Goal: Transaction & Acquisition: Purchase product/service

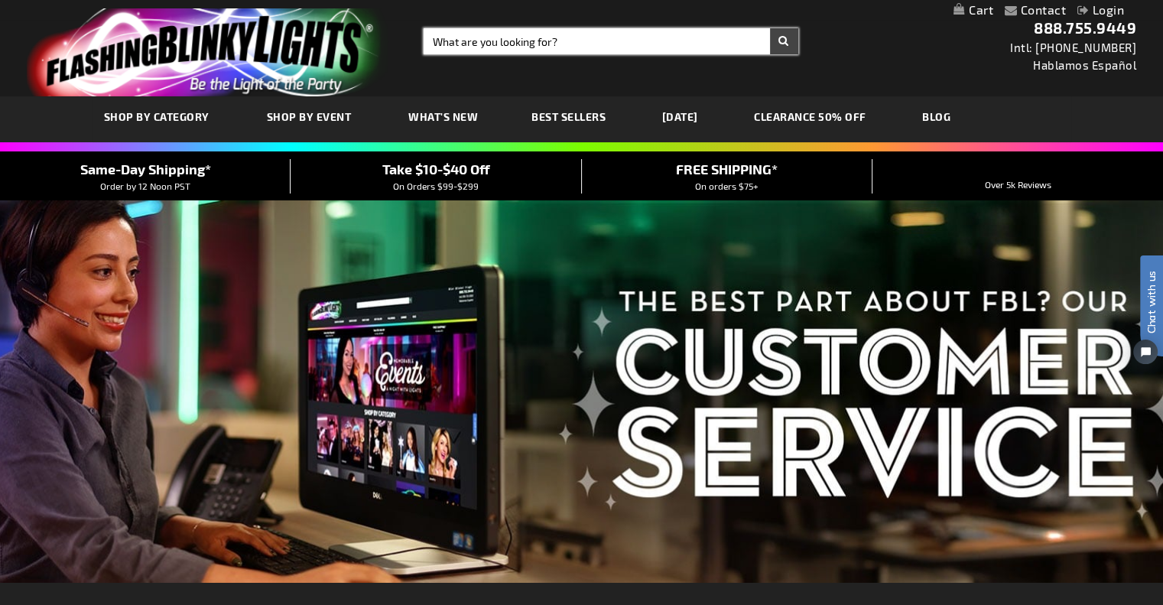
click at [470, 45] on input "Search" at bounding box center [611, 41] width 375 height 26
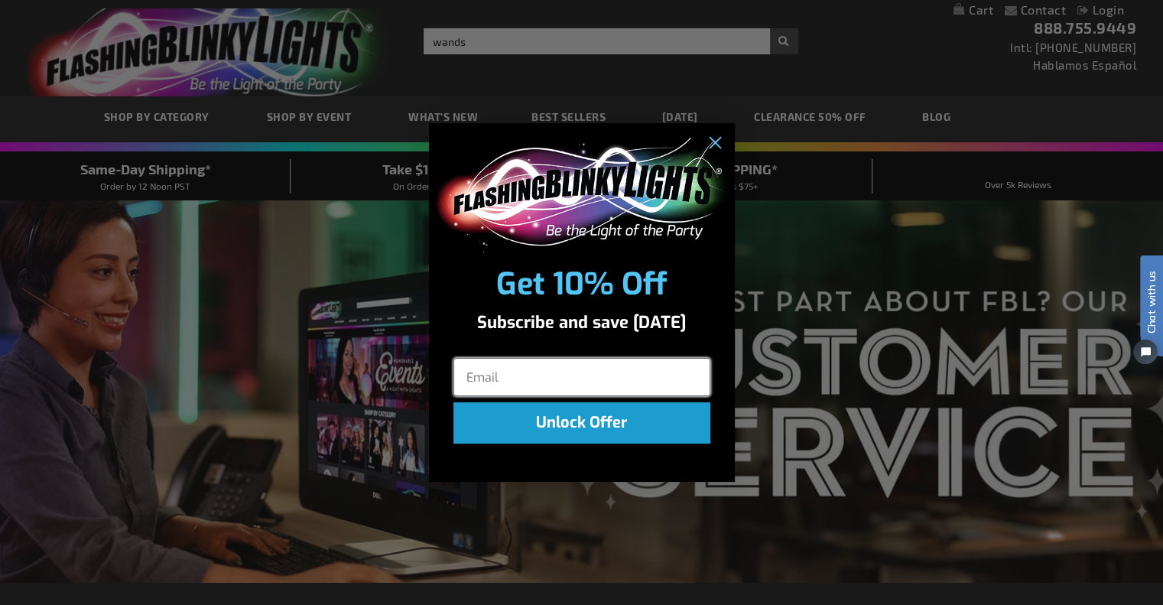
click input "Submit" at bounding box center [0, 0] width 0 height 0
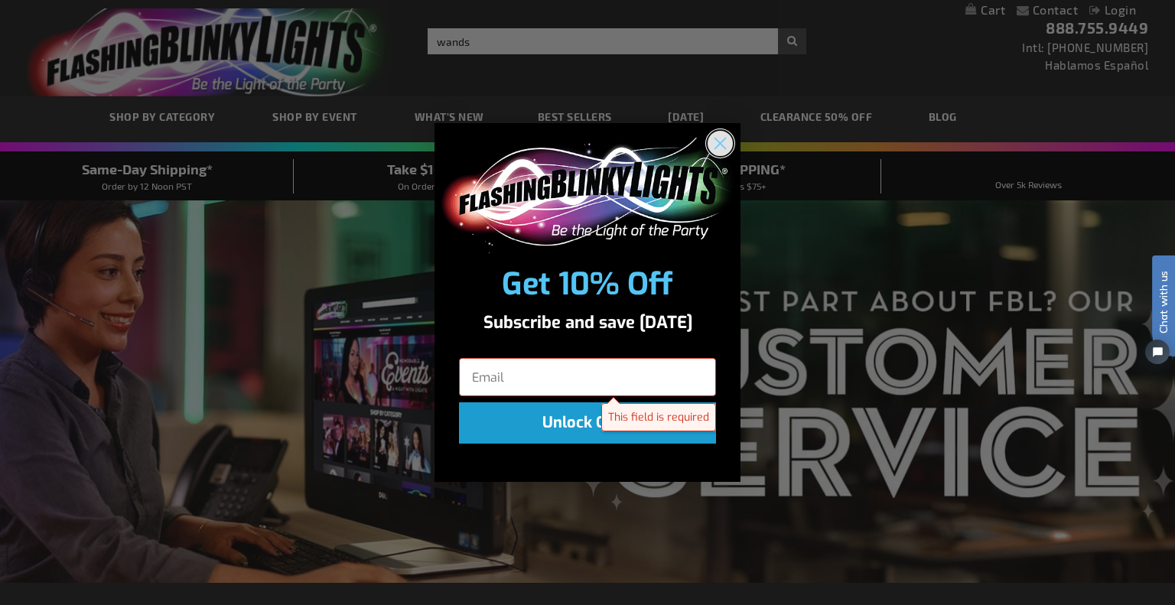
drag, startPoint x: 725, startPoint y: 143, endPoint x: 715, endPoint y: 140, distance: 10.4
click at [725, 143] on circle "Close dialog" at bounding box center [720, 143] width 25 height 25
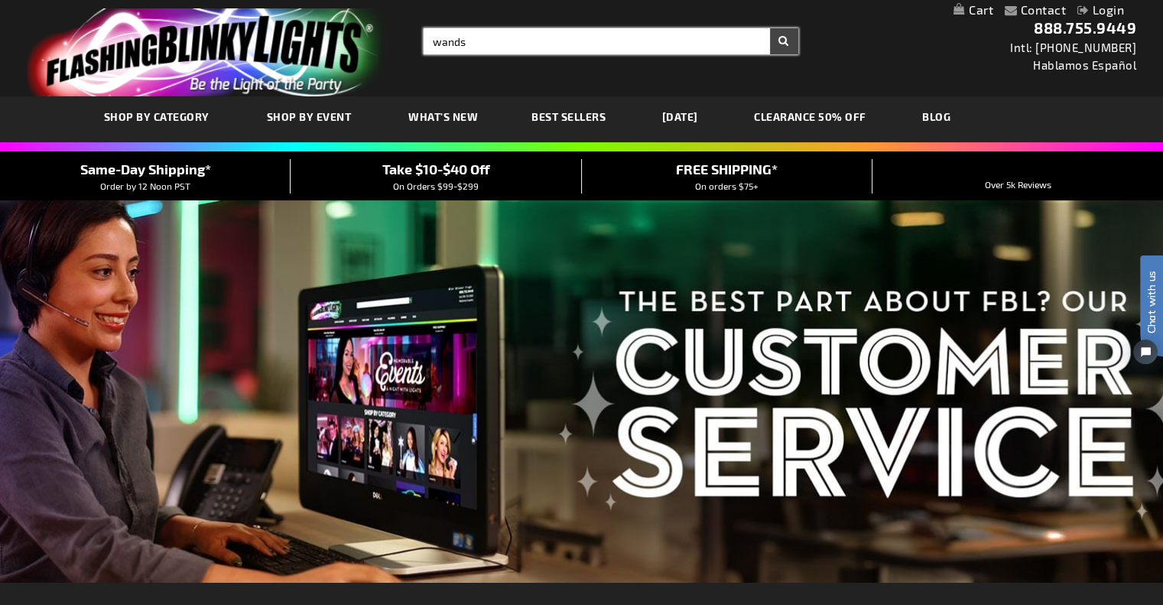
type input "wands"
click at [509, 44] on input "wands" at bounding box center [611, 41] width 375 height 26
click at [770, 28] on button "Search" at bounding box center [784, 41] width 28 height 26
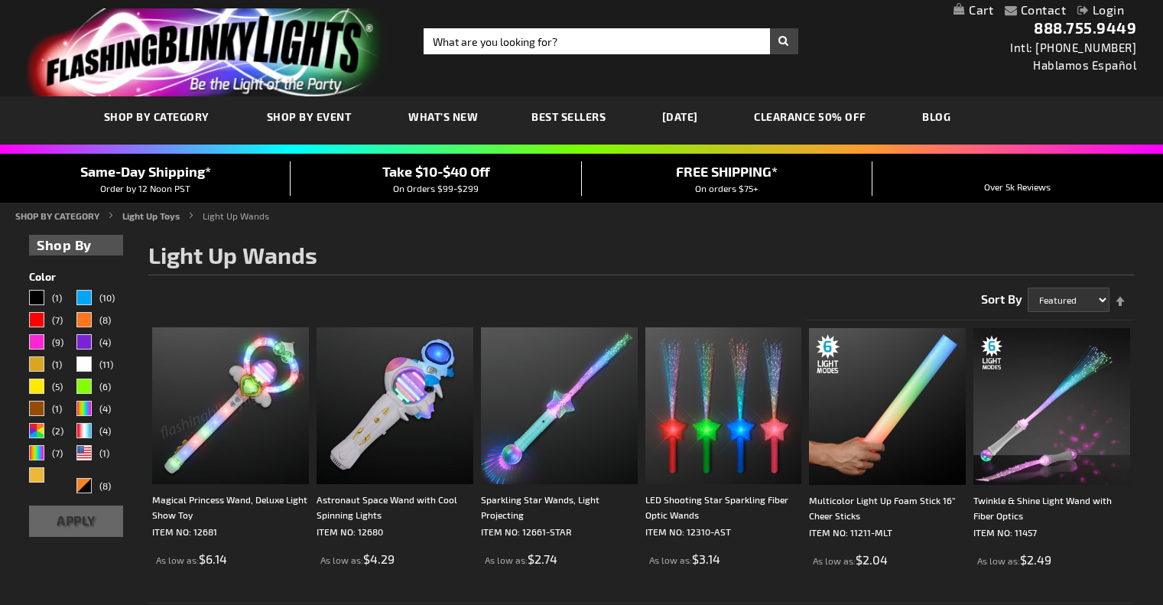
click at [517, 44] on input "Search" at bounding box center [611, 41] width 375 height 26
type input "butterfly wand"
click at [770, 28] on button "Search" at bounding box center [784, 41] width 28 height 26
